Goal: Task Accomplishment & Management: Use online tool/utility

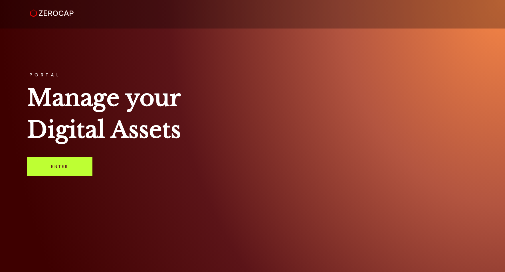
click at [52, 165] on link "Enter" at bounding box center [59, 166] width 65 height 19
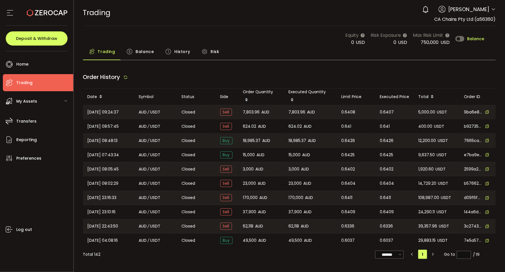
type input "***"
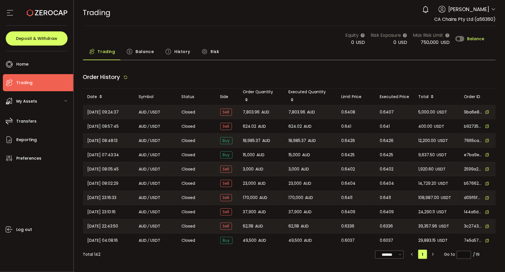
type input "***"
